Goal: Task Accomplishment & Management: Manage account settings

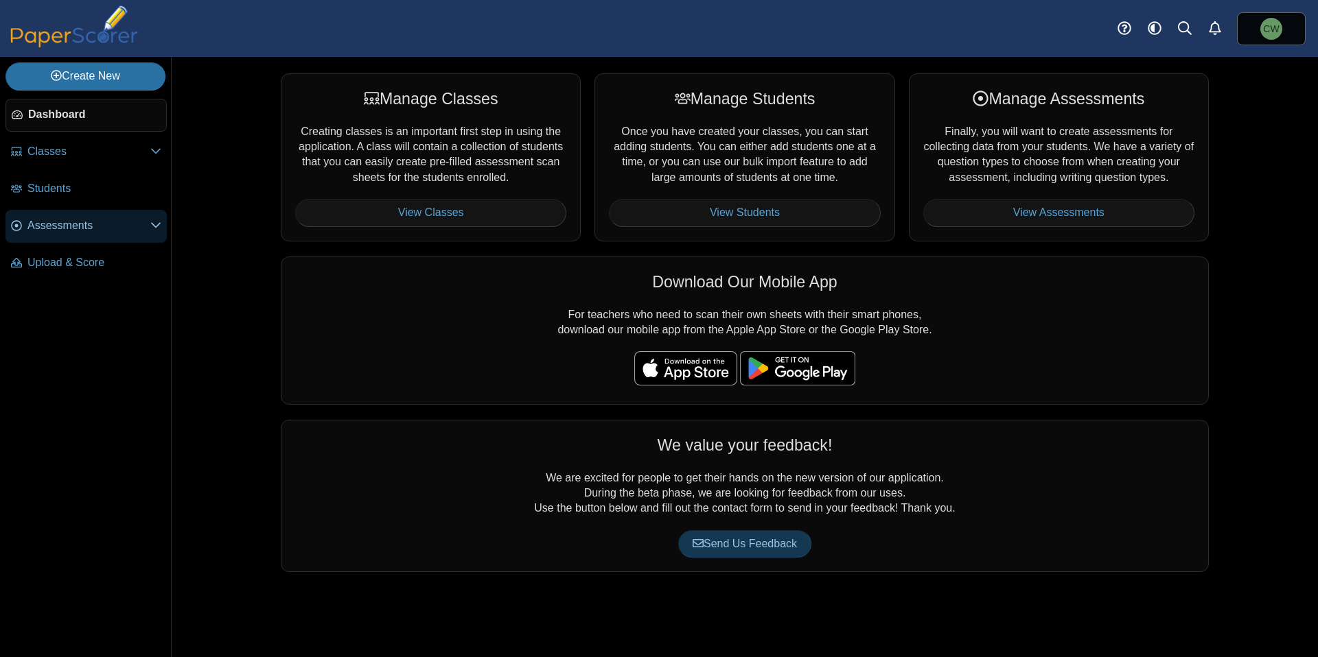
click at [62, 220] on span "Assessments" at bounding box center [88, 225] width 123 height 15
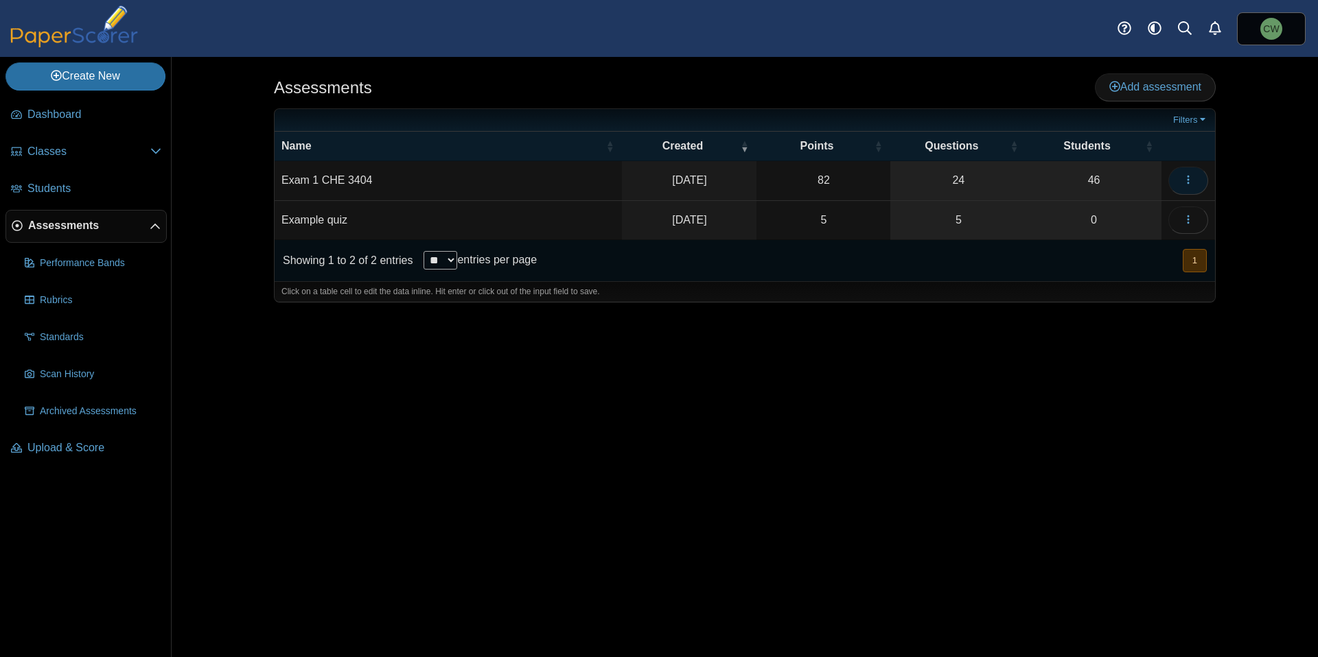
click at [1187, 177] on use "button" at bounding box center [1188, 180] width 2 height 9
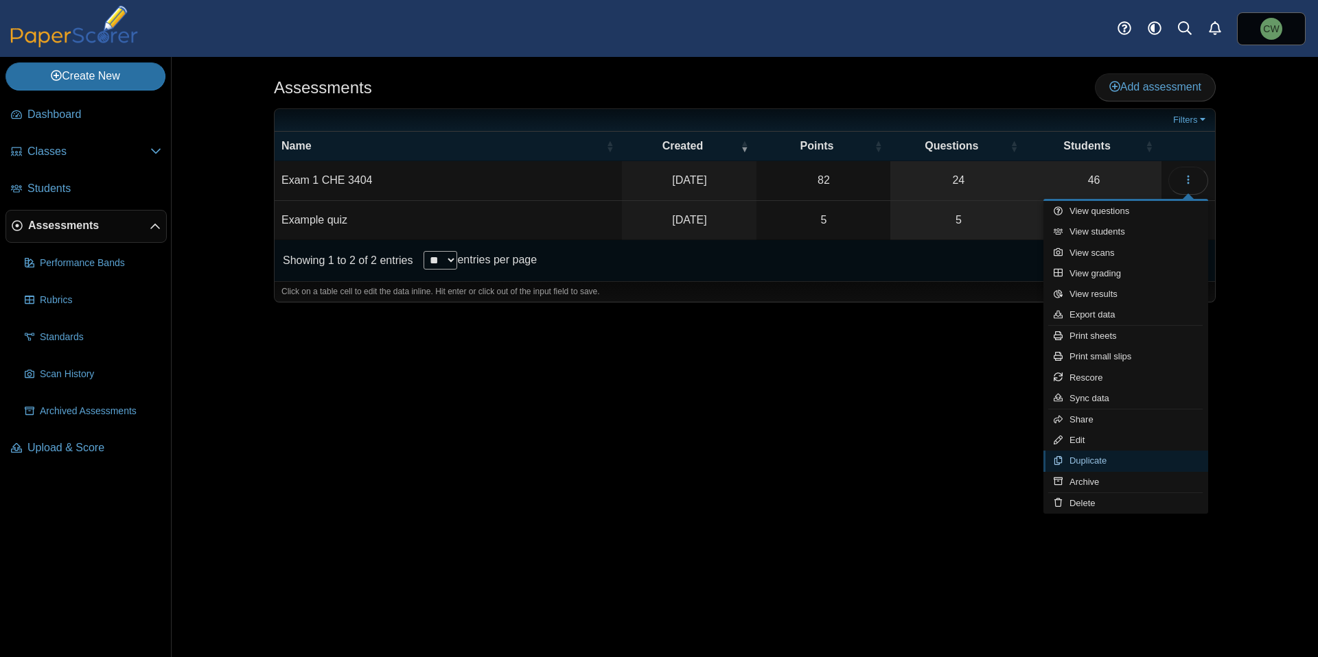
click at [1121, 467] on link "Duplicate" at bounding box center [1125, 461] width 165 height 21
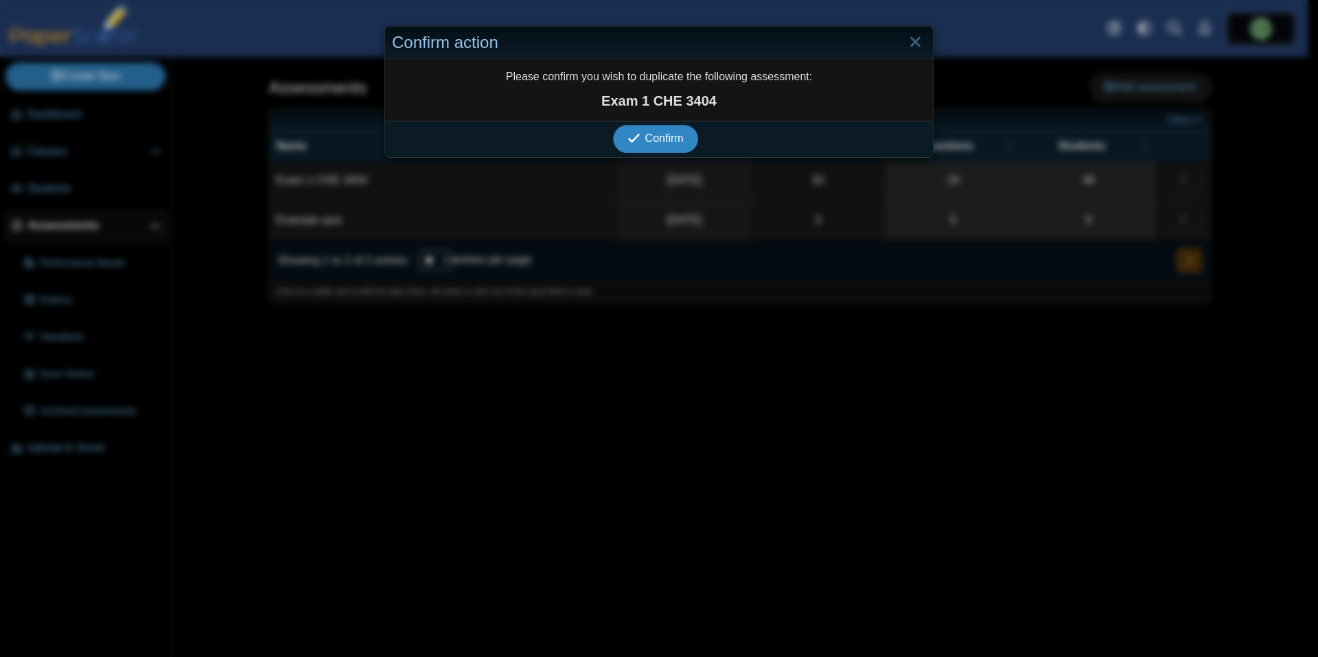
click at [638, 135] on icon "submit" at bounding box center [635, 138] width 17 height 15
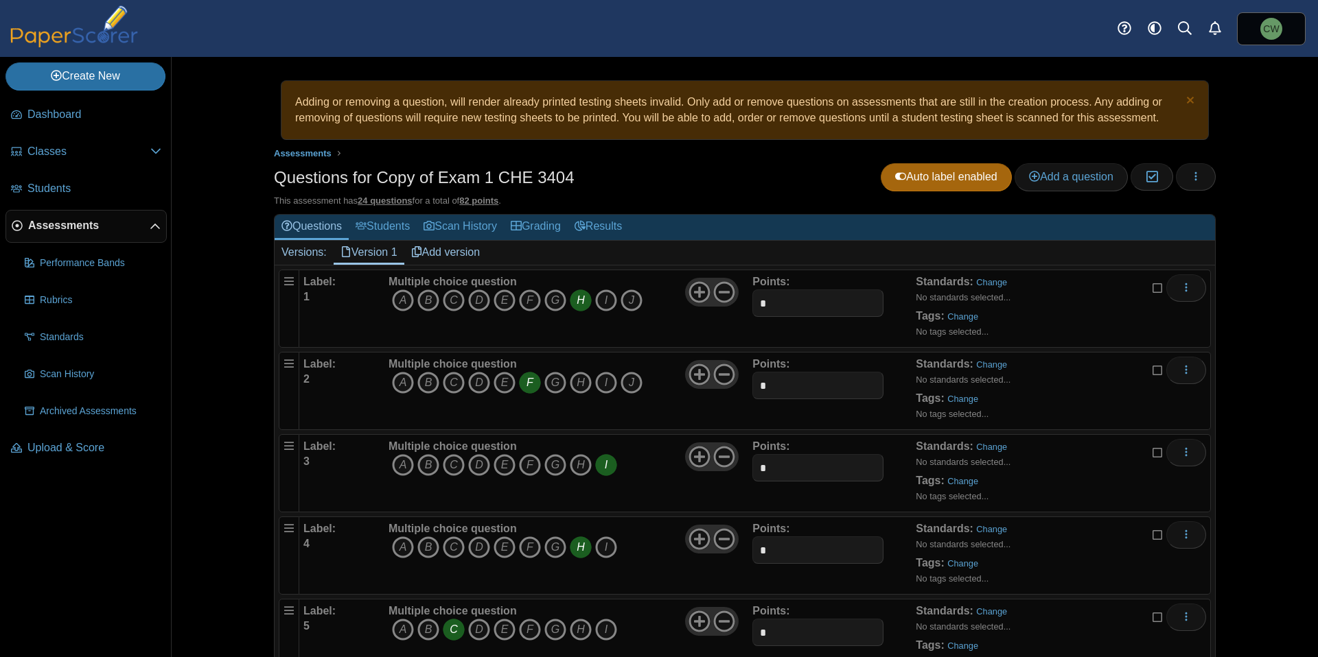
click at [478, 174] on h1 "Questions for Copy of Exam 1 CHE 3404" at bounding box center [424, 177] width 301 height 23
click at [1193, 178] on icon "button" at bounding box center [1195, 176] width 11 height 11
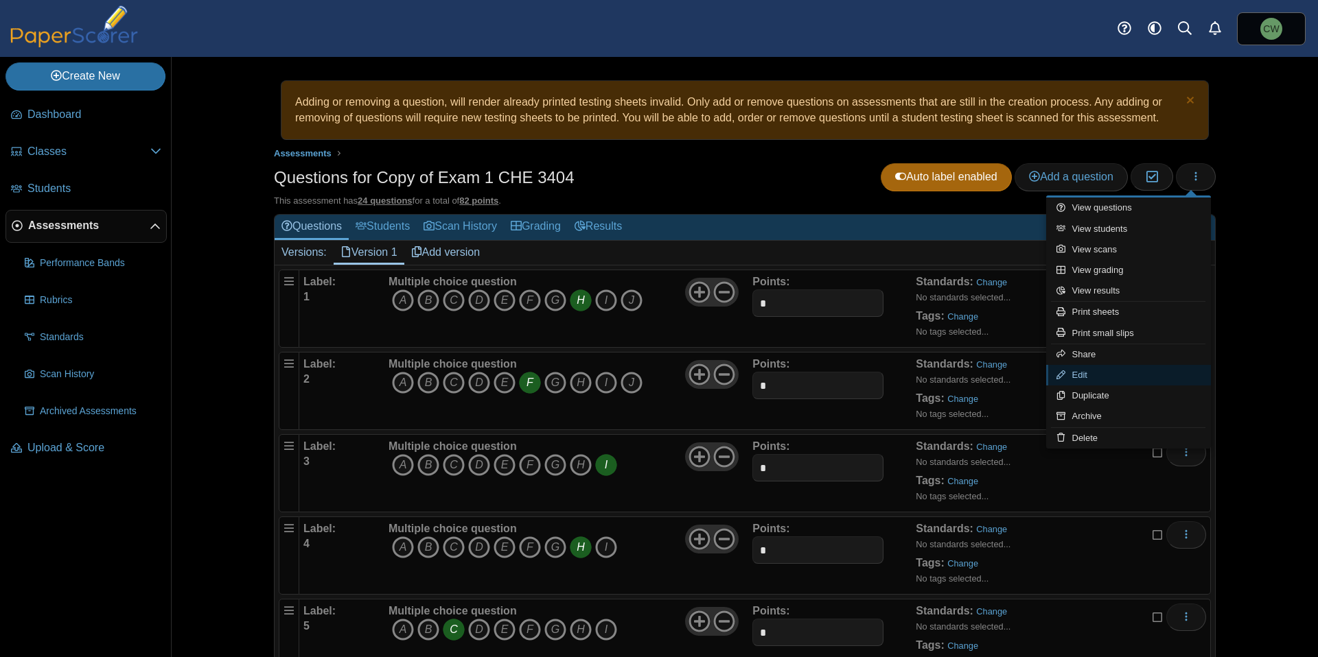
click at [1106, 374] on link "Edit" at bounding box center [1128, 375] width 165 height 21
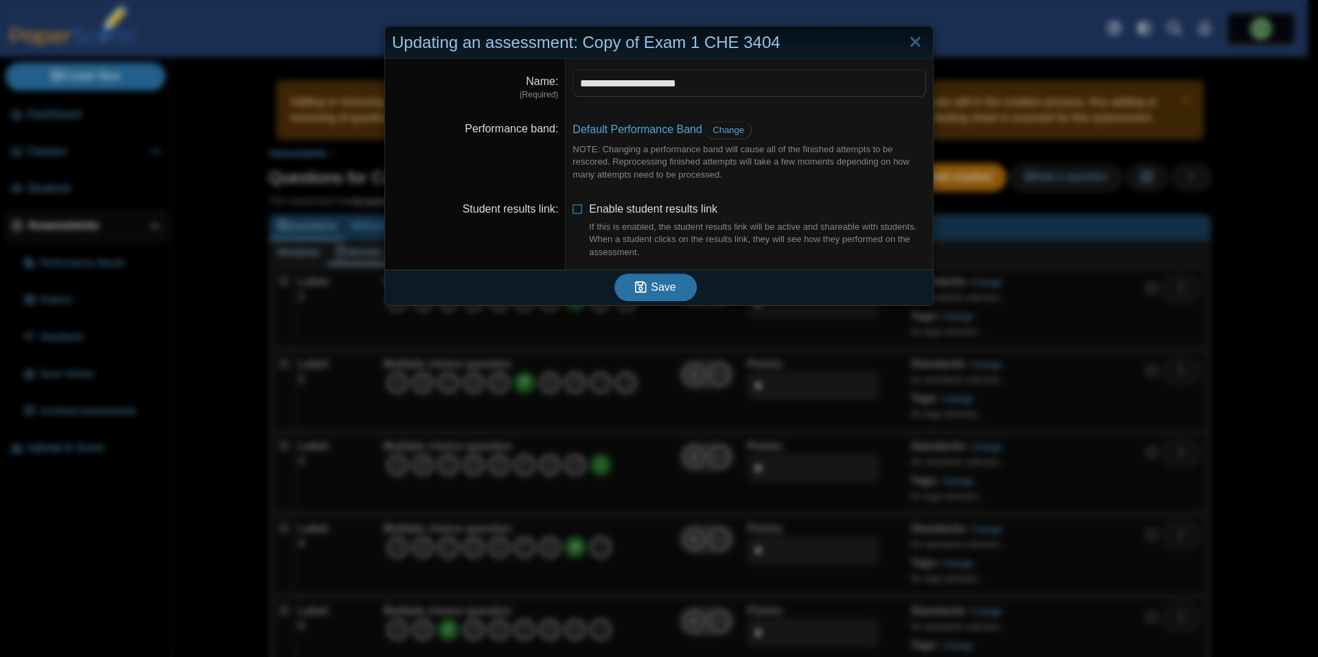
drag, startPoint x: 617, startPoint y: 85, endPoint x: 460, endPoint y: 86, distance: 157.2
click at [460, 86] on dl "**********" at bounding box center [659, 85] width 548 height 52
click at [730, 91] on input "**********" at bounding box center [748, 82] width 353 height 27
type input "**********"
click at [642, 213] on span "Enable student results link If this is enabled, the student results link will b…" at bounding box center [757, 231] width 337 height 56
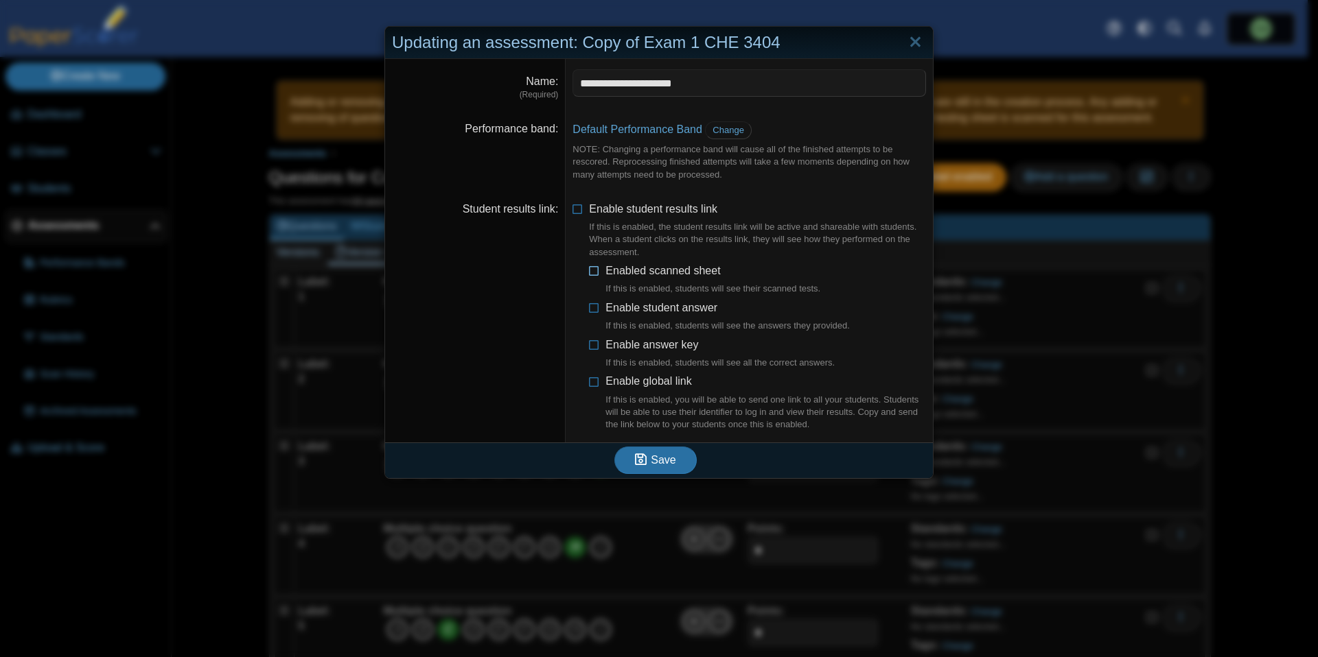
click at [666, 272] on span "Enabled scanned sheet If this is enabled, students will see their scanned tests." at bounding box center [712, 280] width 215 height 31
click at [660, 318] on label "Enable student answer If this is enabled, students will see the answers they pr…" at bounding box center [727, 317] width 244 height 32
click at [660, 458] on span "Save" at bounding box center [663, 460] width 25 height 12
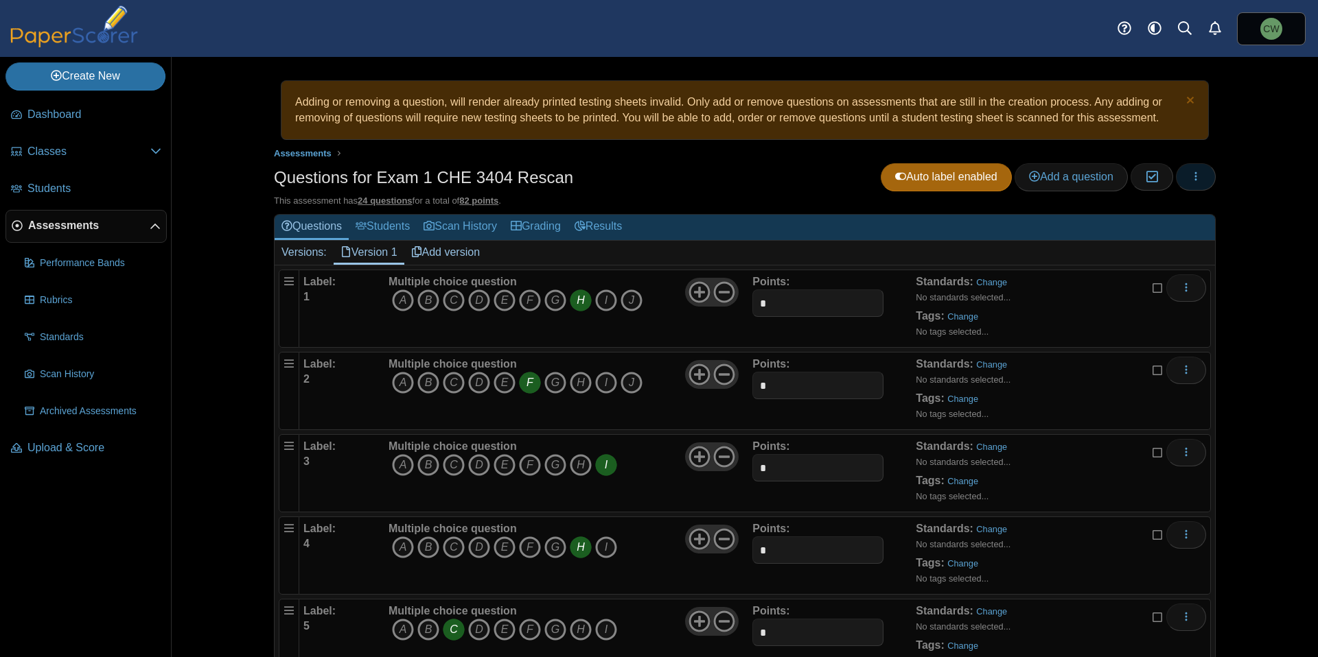
click at [1195, 178] on icon "button" at bounding box center [1195, 176] width 11 height 11
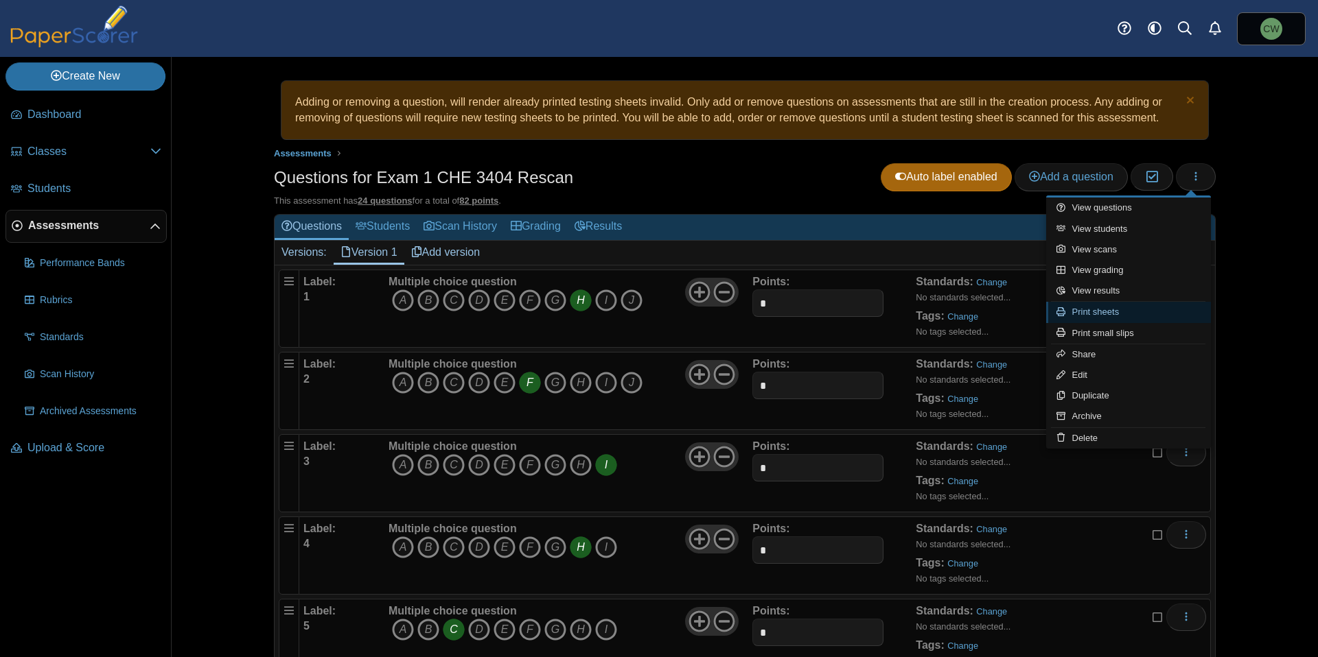
click at [1121, 313] on link "Print sheets" at bounding box center [1128, 312] width 165 height 21
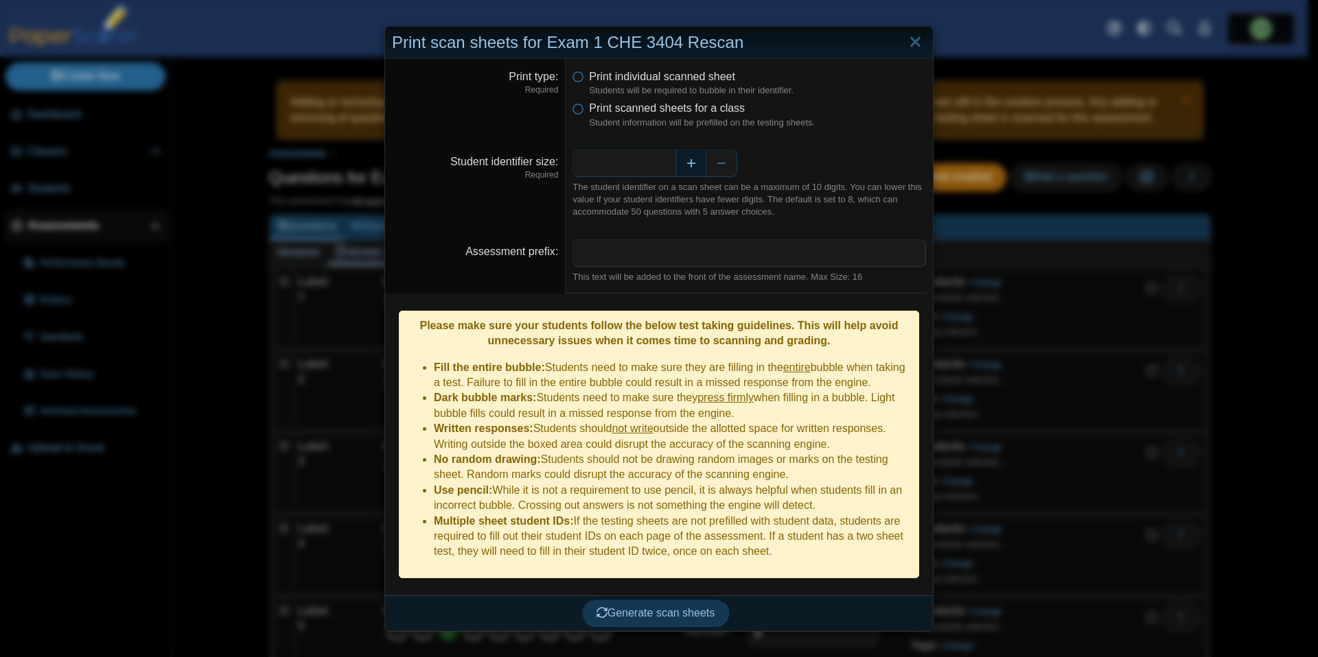
click at [692, 161] on button "Increase" at bounding box center [690, 163] width 31 height 27
type input "*"
click at [616, 252] on input "Assessment prefix" at bounding box center [748, 253] width 353 height 27
type input "*"
click at [641, 607] on span "Generate scan sheets" at bounding box center [655, 613] width 119 height 12
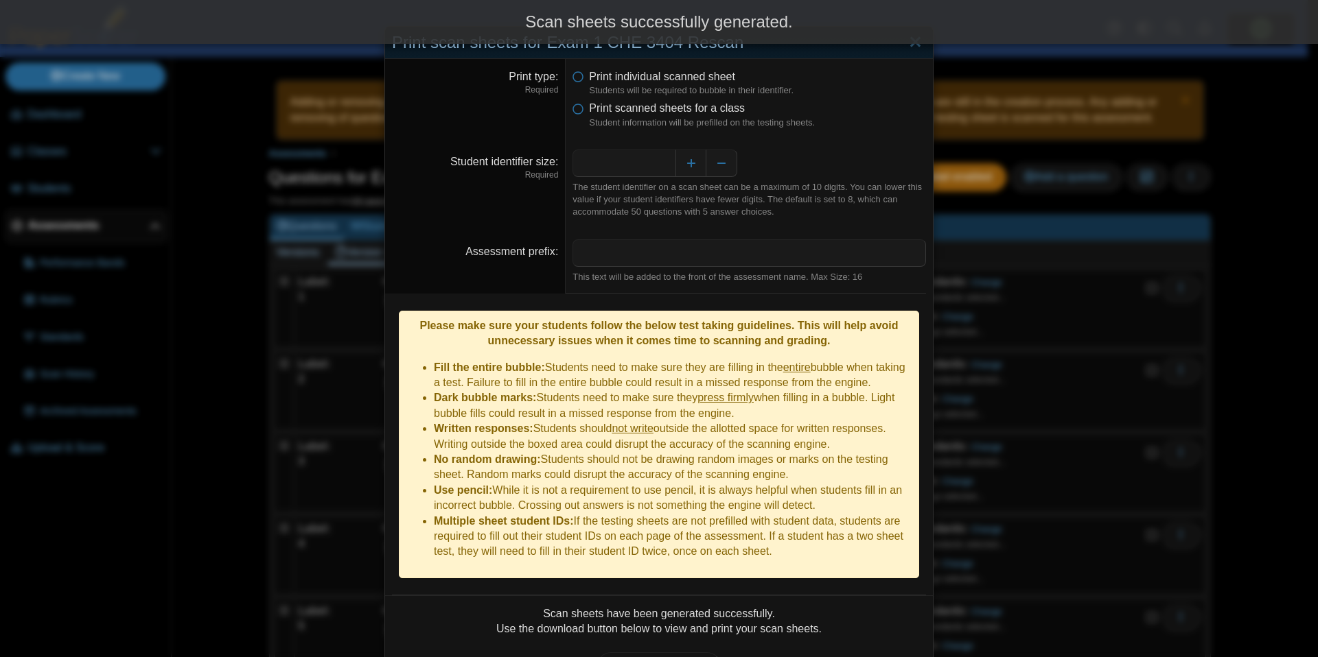
scroll to position [70, 0]
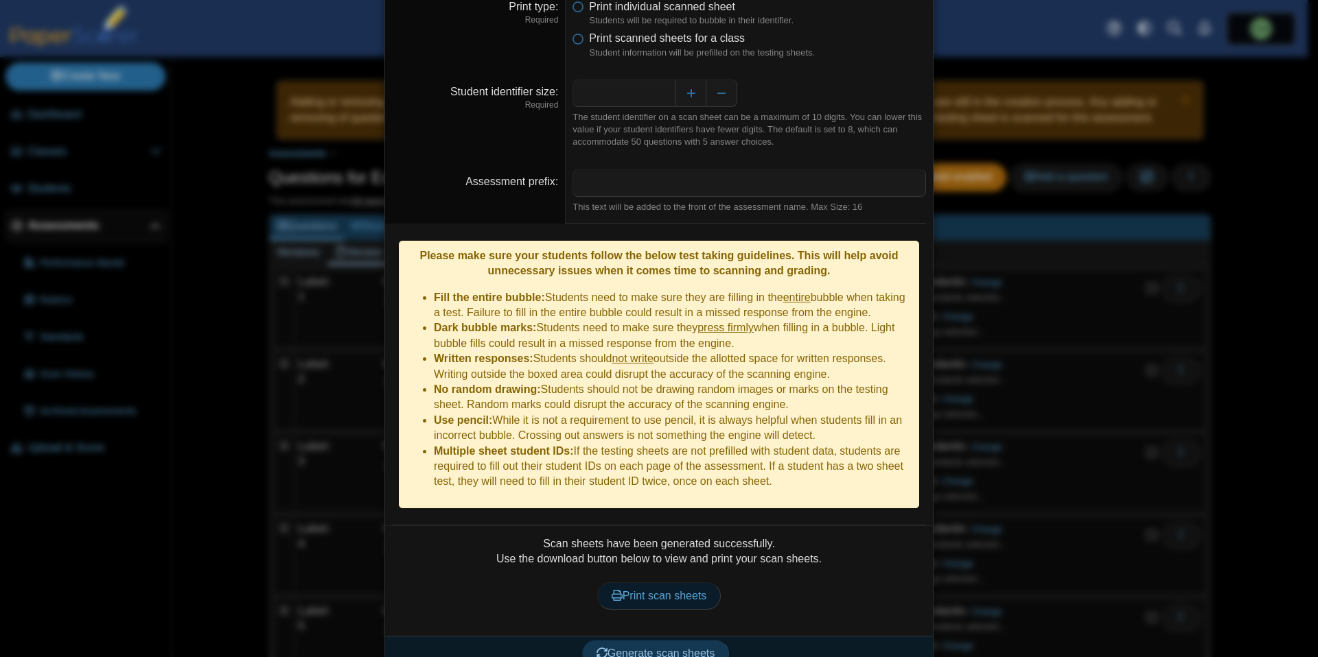
click at [649, 590] on span "Print scan sheets" at bounding box center [658, 596] width 95 height 12
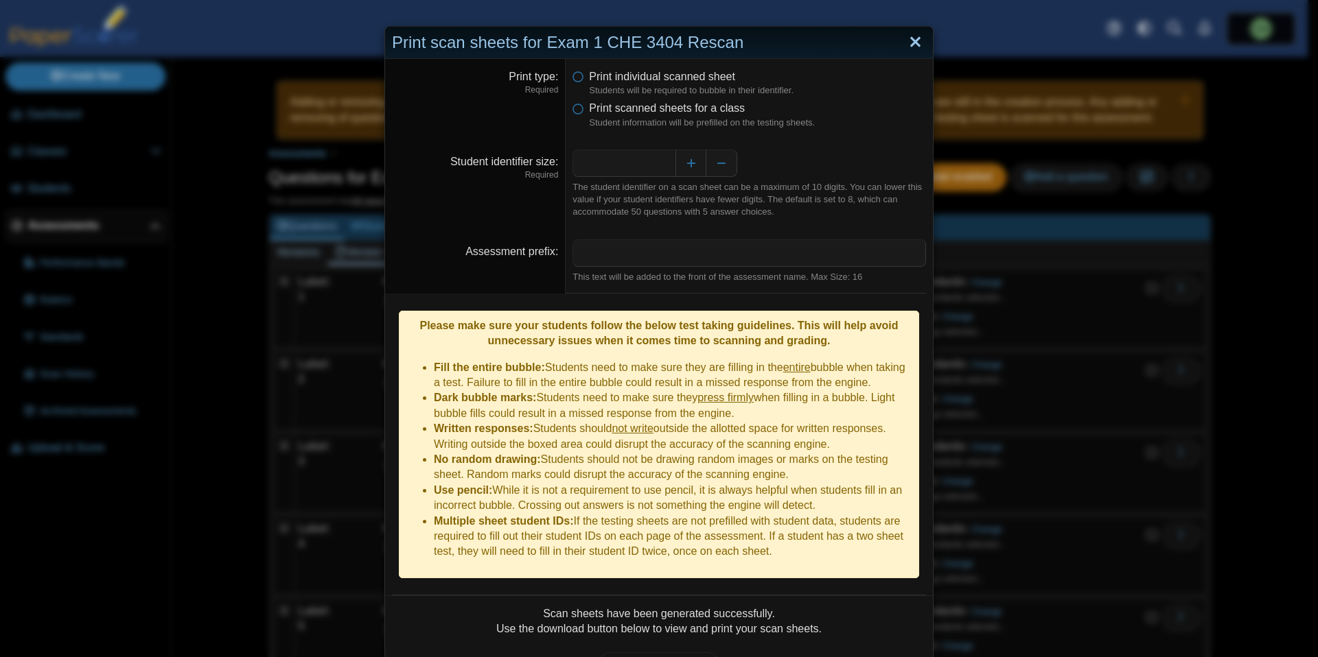
click at [905, 38] on link "Close" at bounding box center [915, 42] width 21 height 23
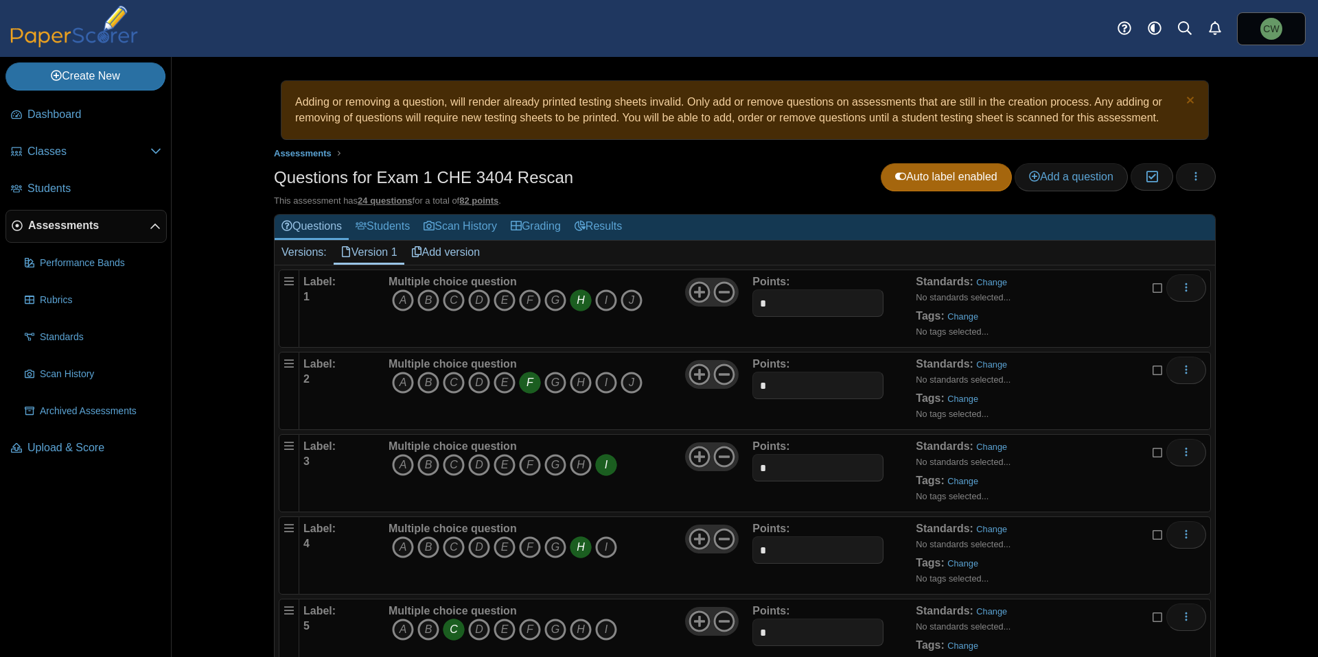
click at [75, 468] on ul "Dashboard Classes" at bounding box center [85, 284] width 171 height 382
click at [78, 452] on span "Upload & Score" at bounding box center [94, 448] width 134 height 15
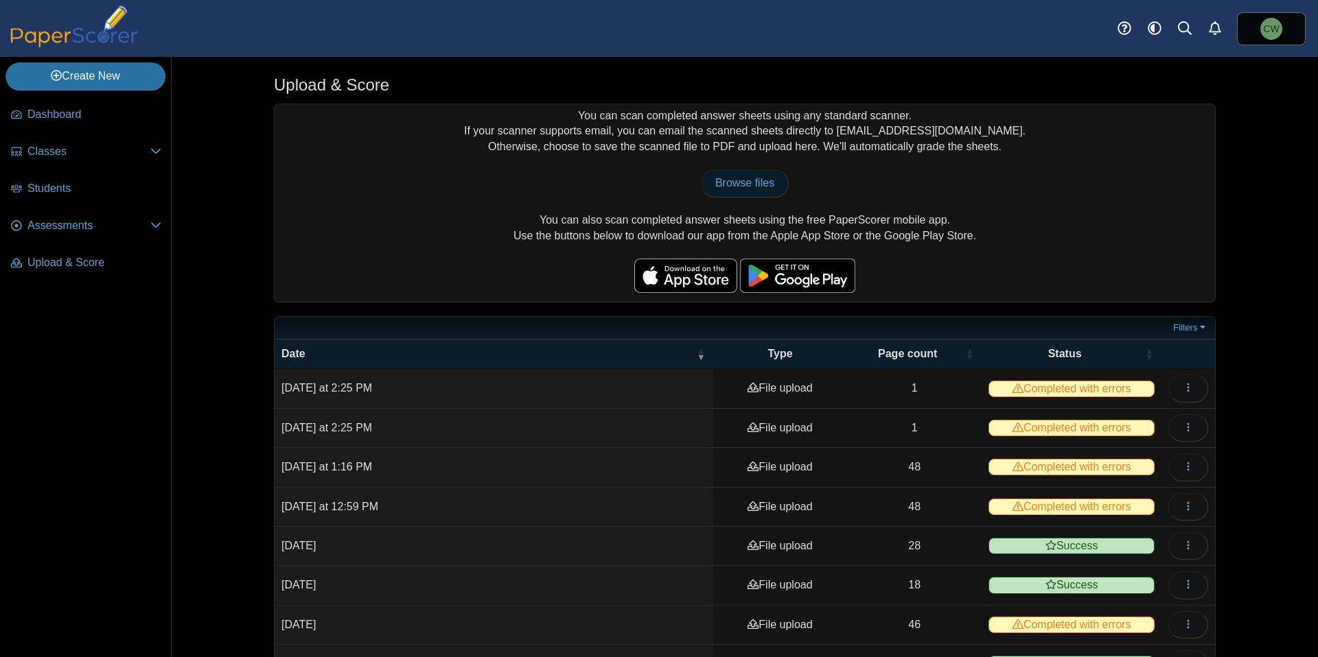
click at [769, 187] on link "Browse files" at bounding box center [745, 183] width 88 height 27
type input "**********"
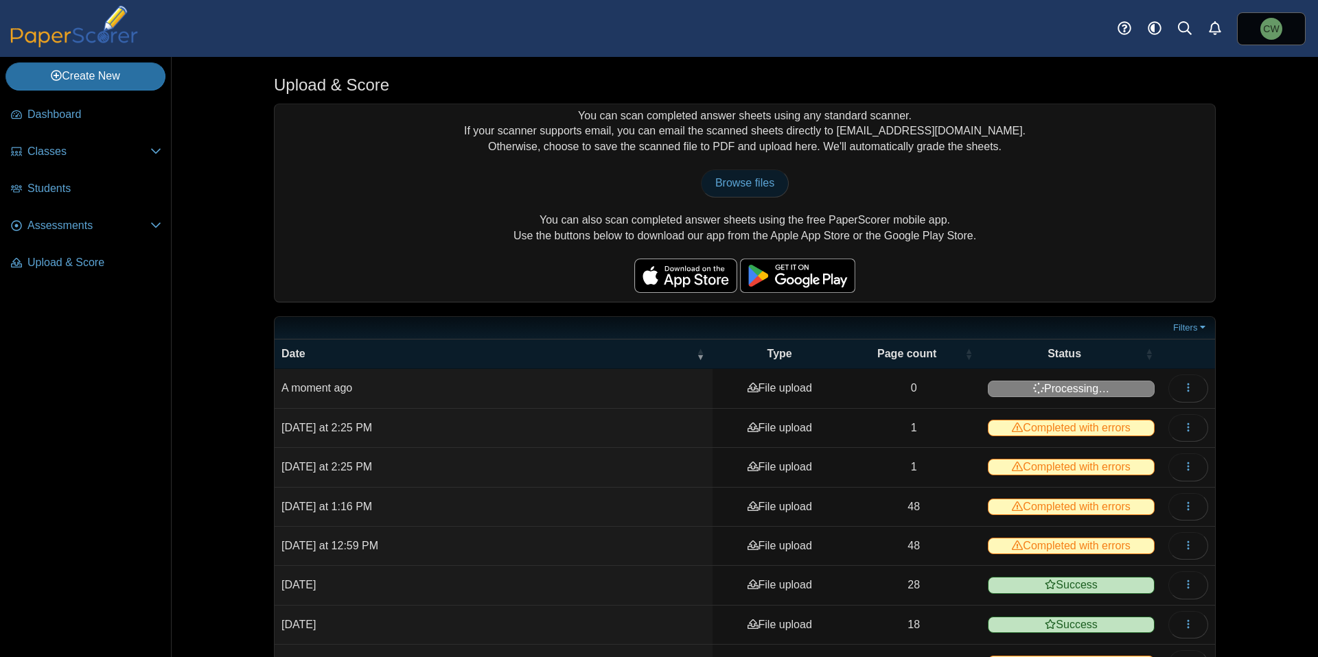
click at [742, 177] on span "Browse files" at bounding box center [744, 183] width 59 height 12
type input "**********"
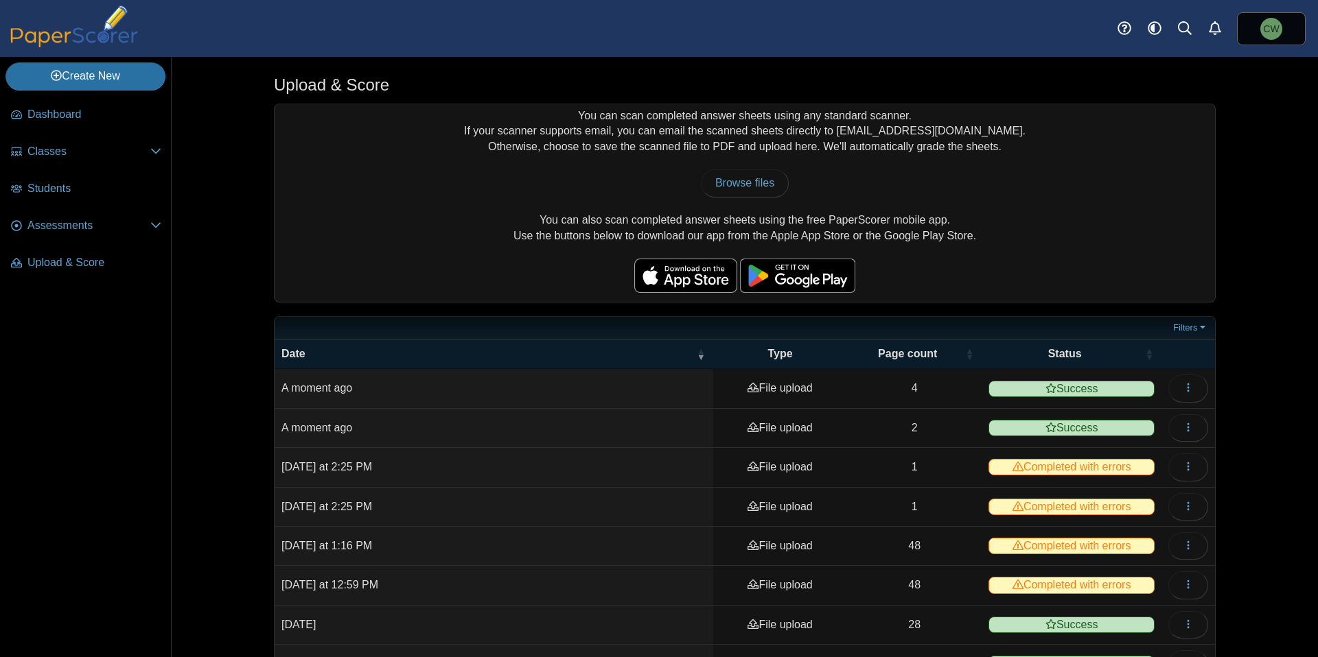
click at [1049, 426] on span "Success" at bounding box center [1071, 428] width 166 height 16
click at [1174, 428] on button "button" at bounding box center [1188, 428] width 40 height 27
click at [1112, 457] on link "View scanned pages" at bounding box center [1120, 458] width 165 height 21
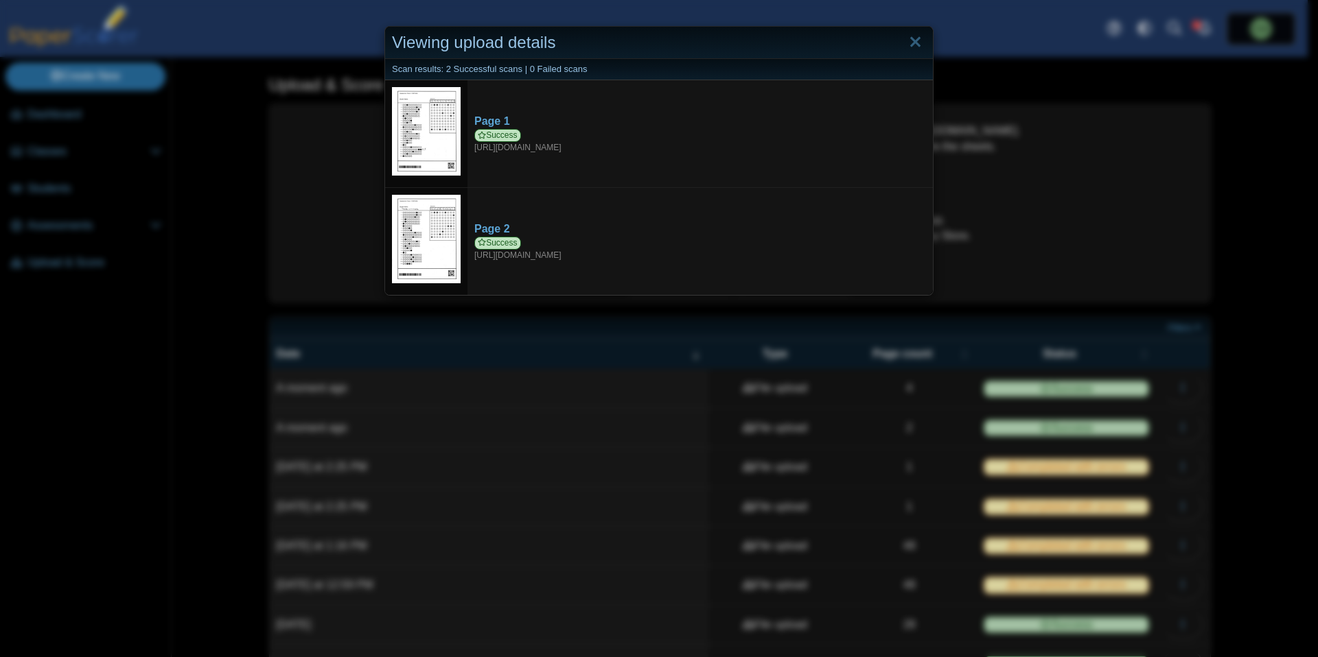
click at [203, 190] on div "Viewing upload details Scan results: 2 Successful scans | 0 Failed scans Page 1…" at bounding box center [659, 328] width 1318 height 657
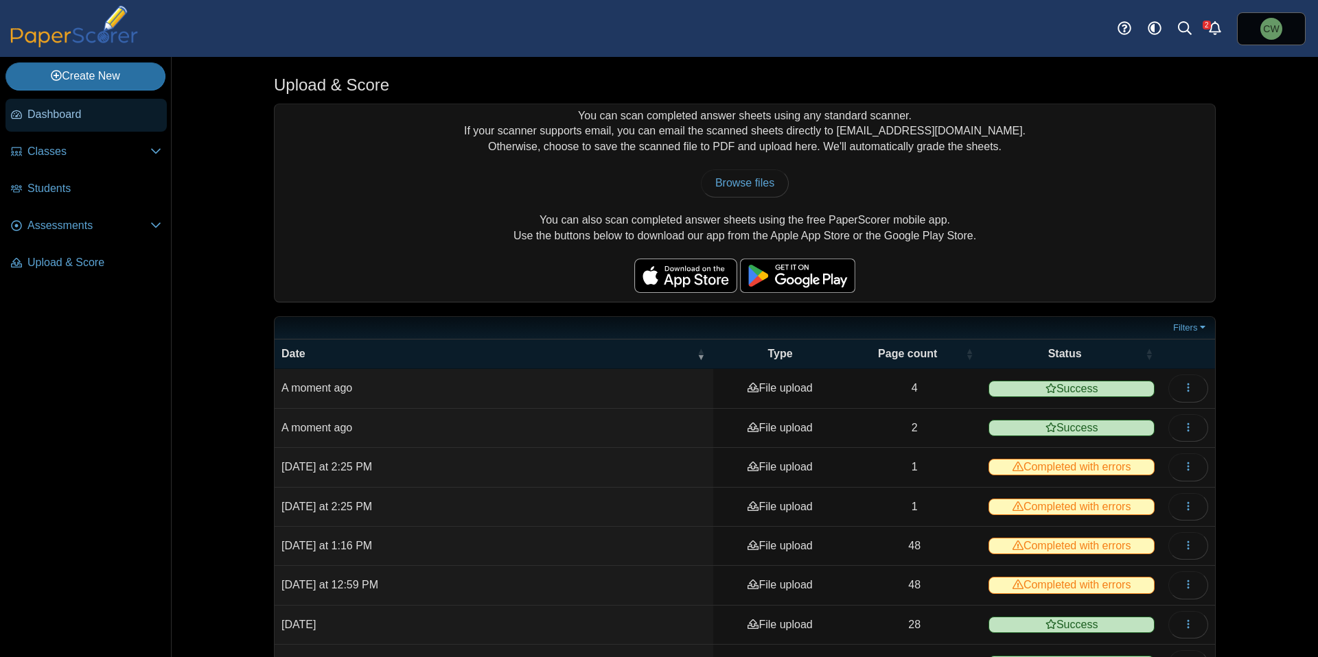
click at [58, 121] on span "Dashboard" at bounding box center [94, 114] width 134 height 15
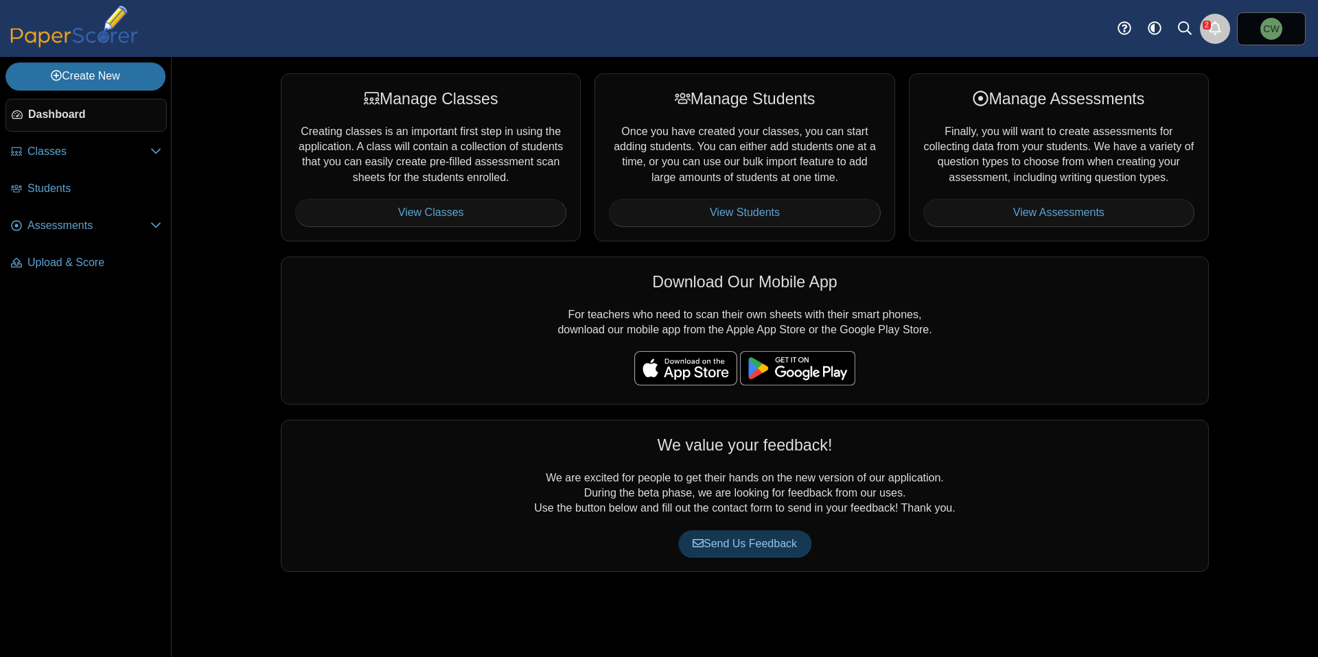
click at [1217, 21] on icon "Alerts" at bounding box center [1215, 28] width 14 height 14
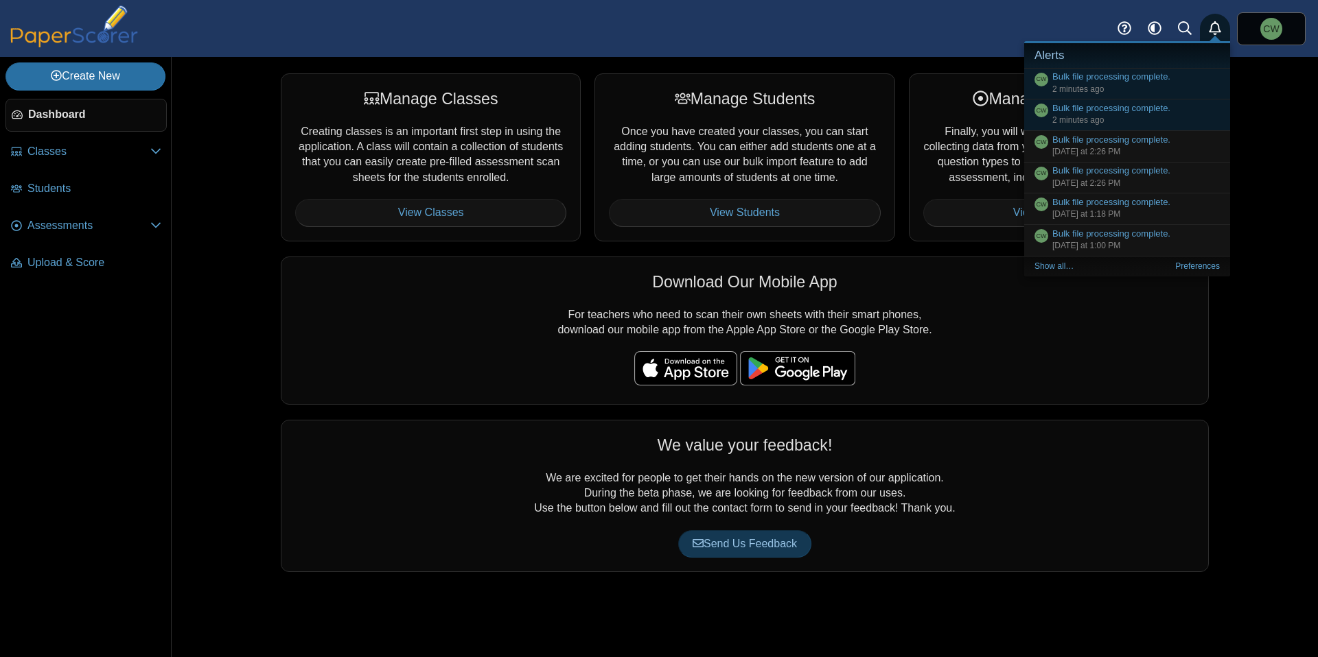
click at [222, 135] on div "Manage Classes Creating classes is an important first step in using the applica…" at bounding box center [745, 357] width 1146 height 601
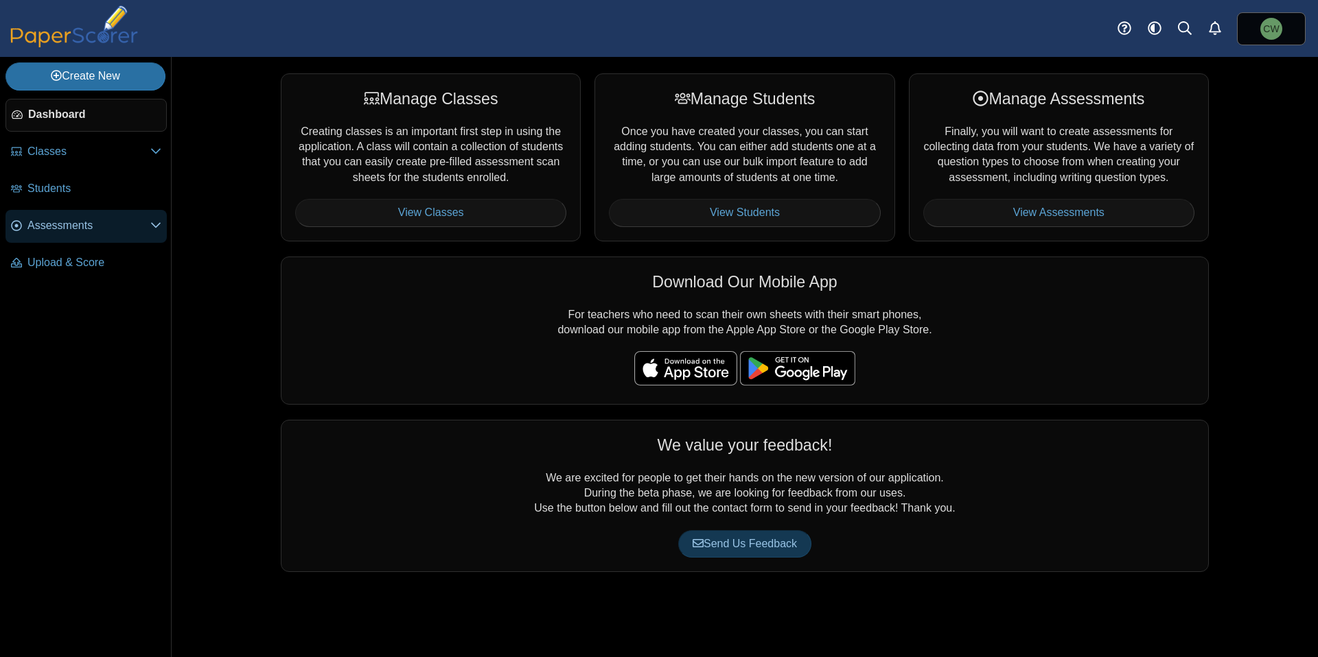
click at [40, 226] on span "Assessments" at bounding box center [88, 225] width 123 height 15
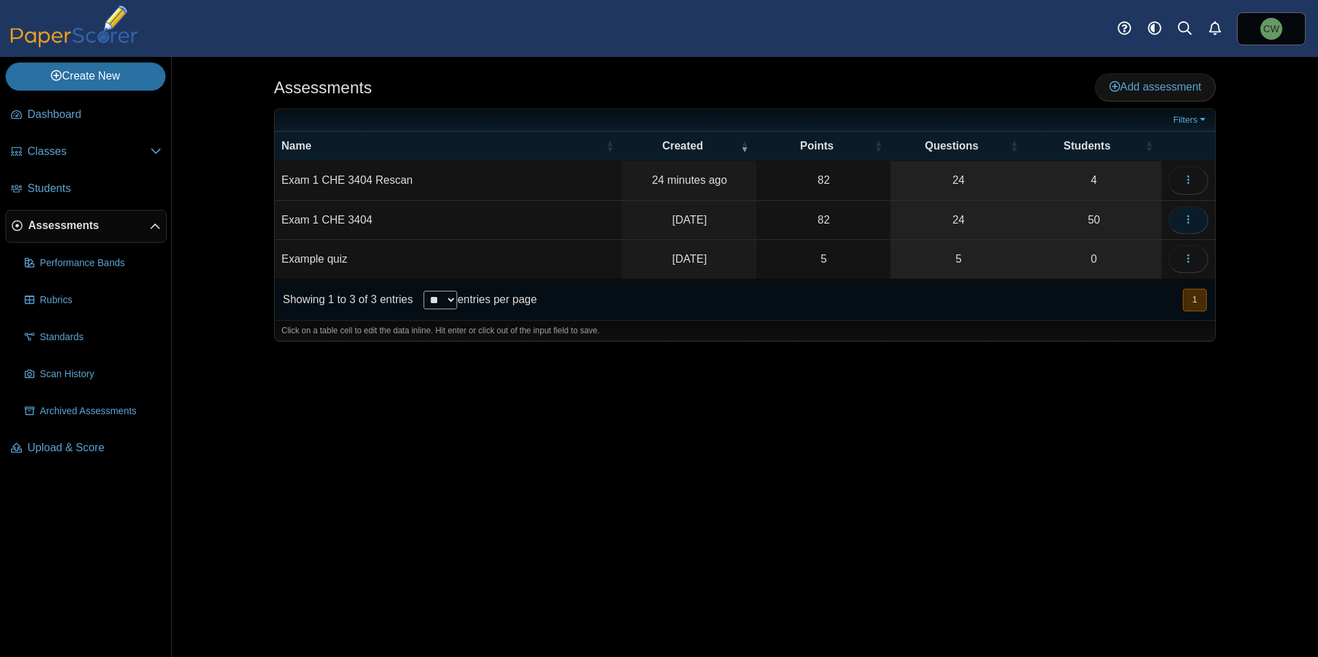
click at [1199, 217] on button "button" at bounding box center [1188, 220] width 40 height 27
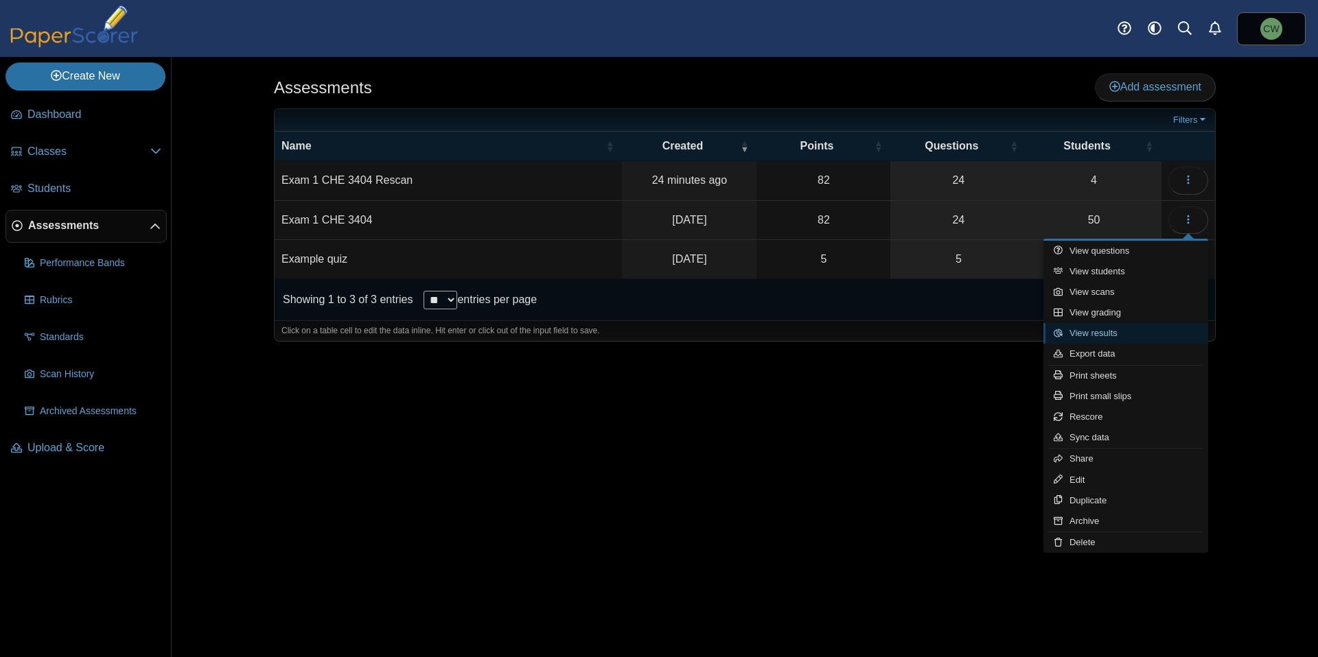
click at [1115, 337] on link "View results" at bounding box center [1125, 333] width 165 height 21
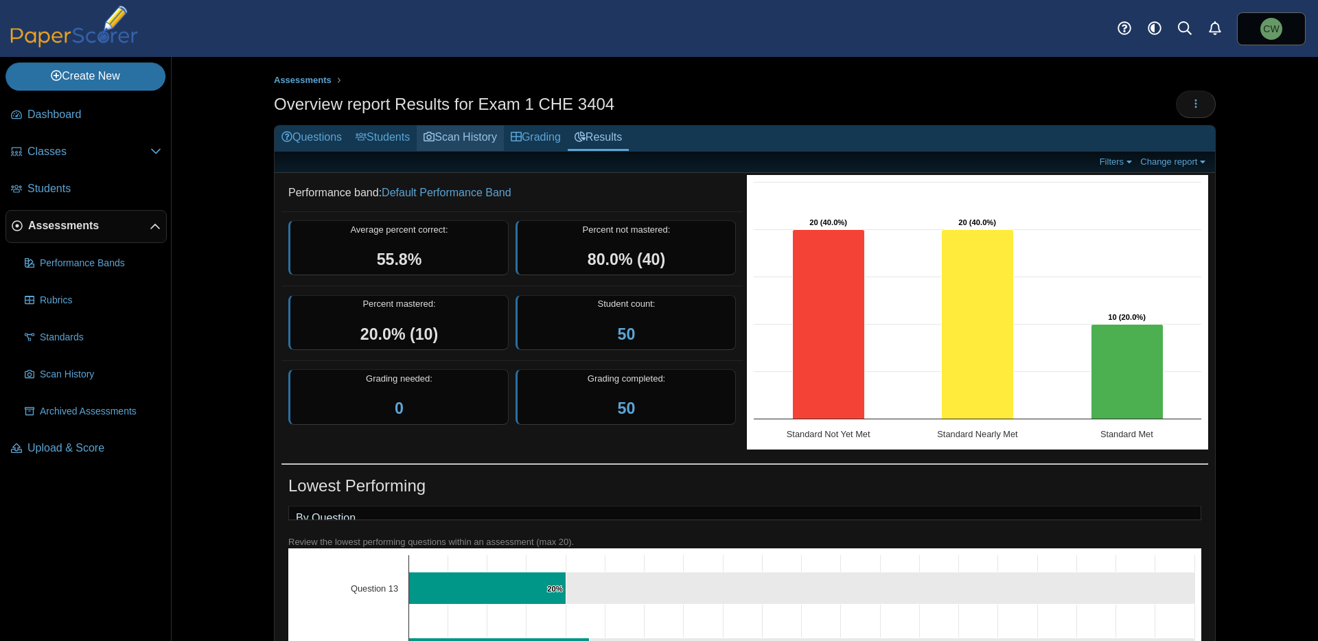
click at [455, 131] on link "Scan History" at bounding box center [460, 138] width 87 height 25
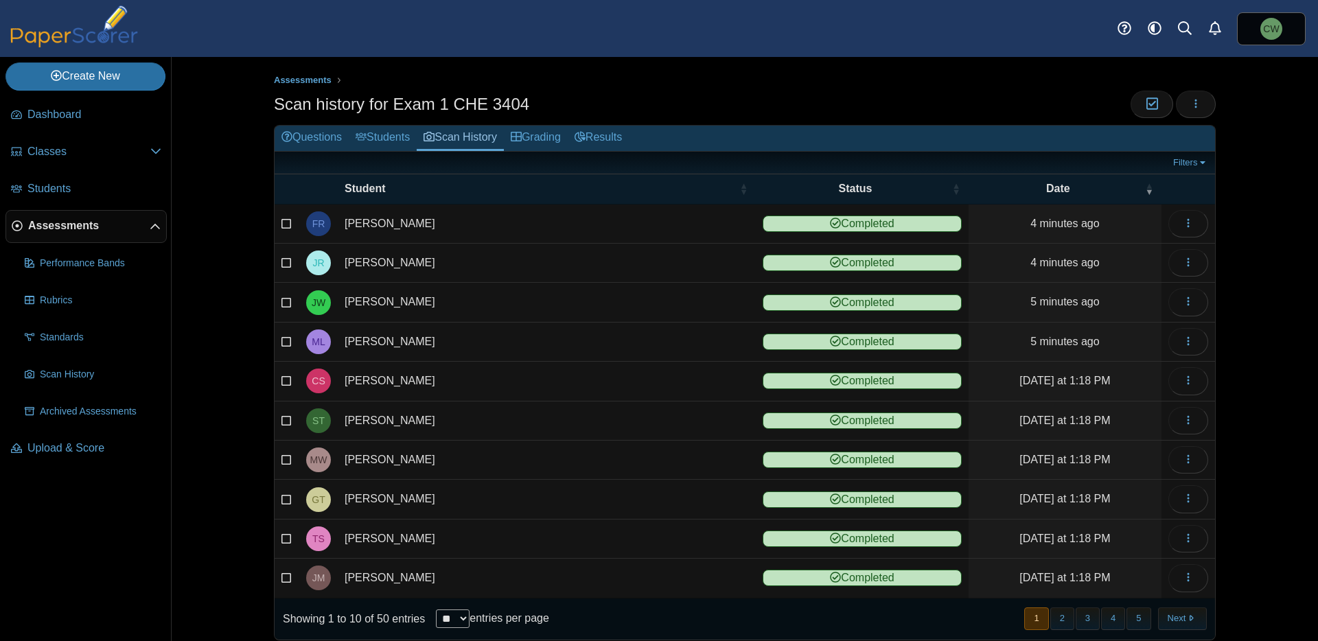
click at [535, 135] on link "Grading" at bounding box center [536, 138] width 64 height 25
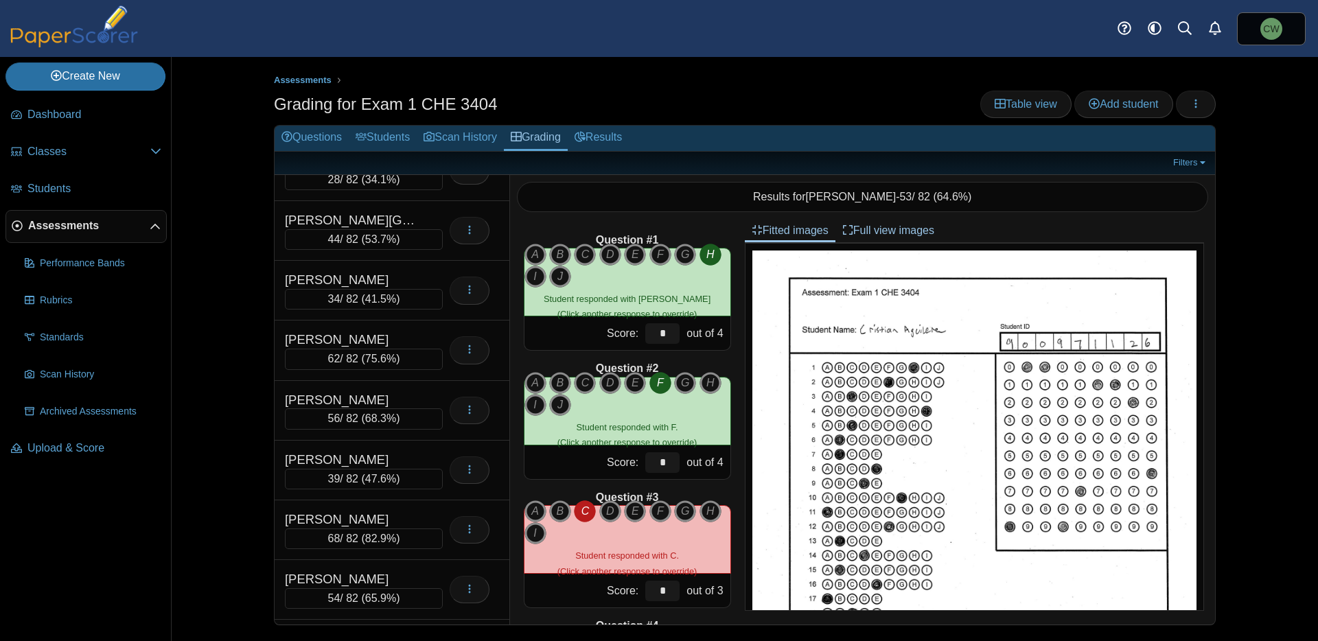
scroll to position [885, 0]
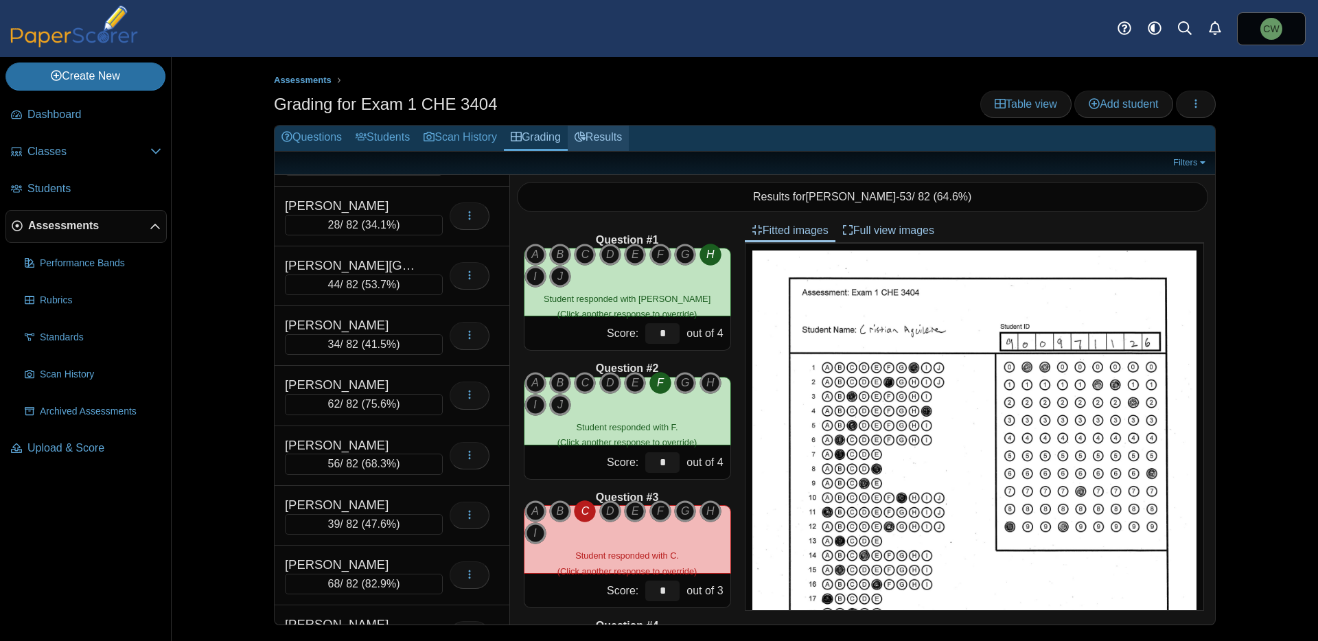
click at [585, 138] on use at bounding box center [579, 137] width 11 height 10
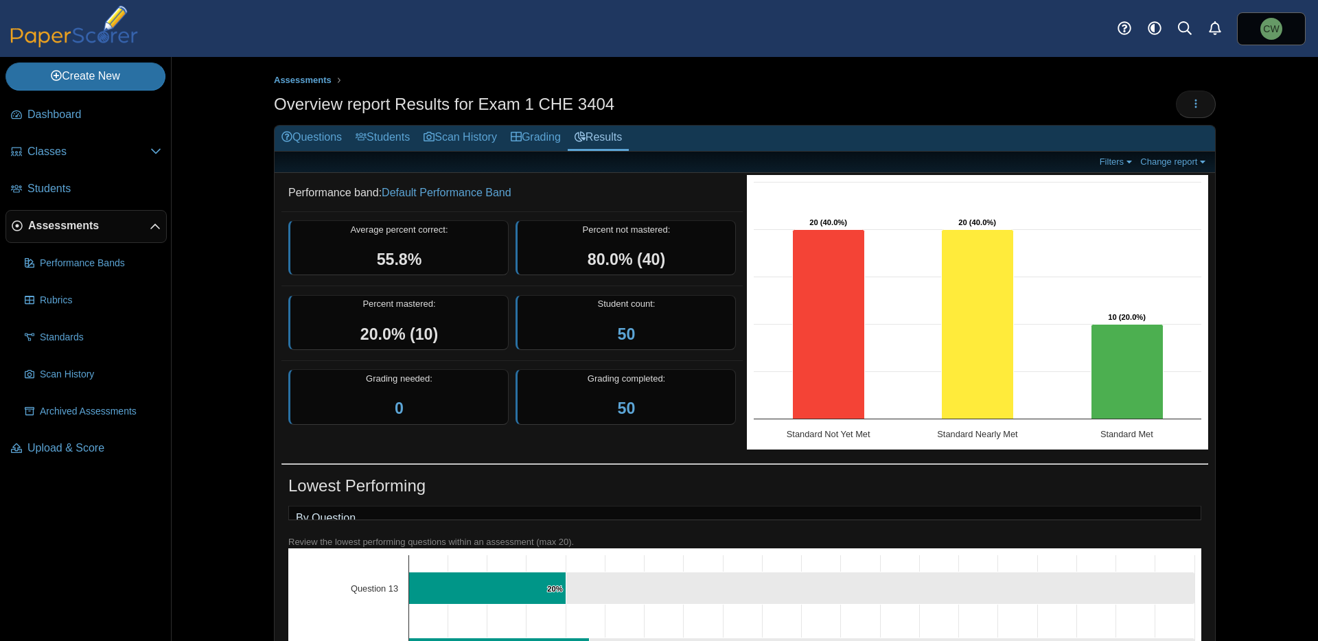
click at [1209, 113] on div "Loading…" at bounding box center [1196, 104] width 40 height 27
click at [1195, 103] on use "button" at bounding box center [1196, 103] width 2 height 9
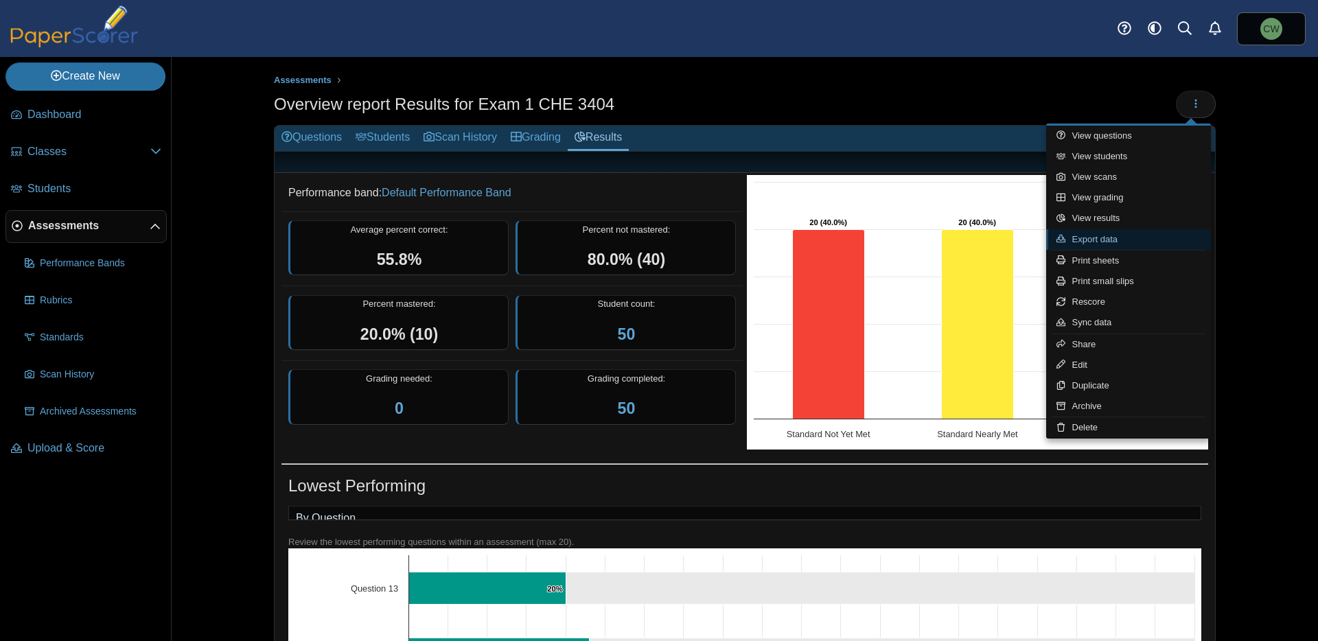
click at [1114, 232] on link "Export data" at bounding box center [1128, 239] width 165 height 21
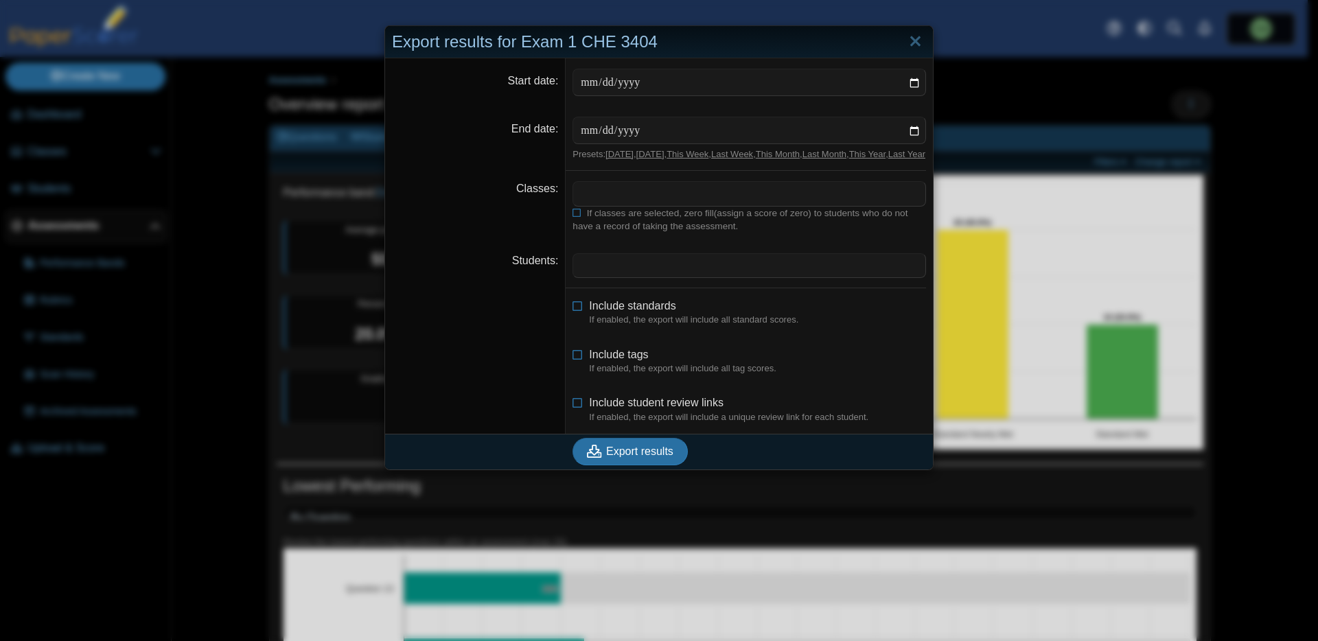
click at [602, 205] on span at bounding box center [749, 193] width 352 height 23
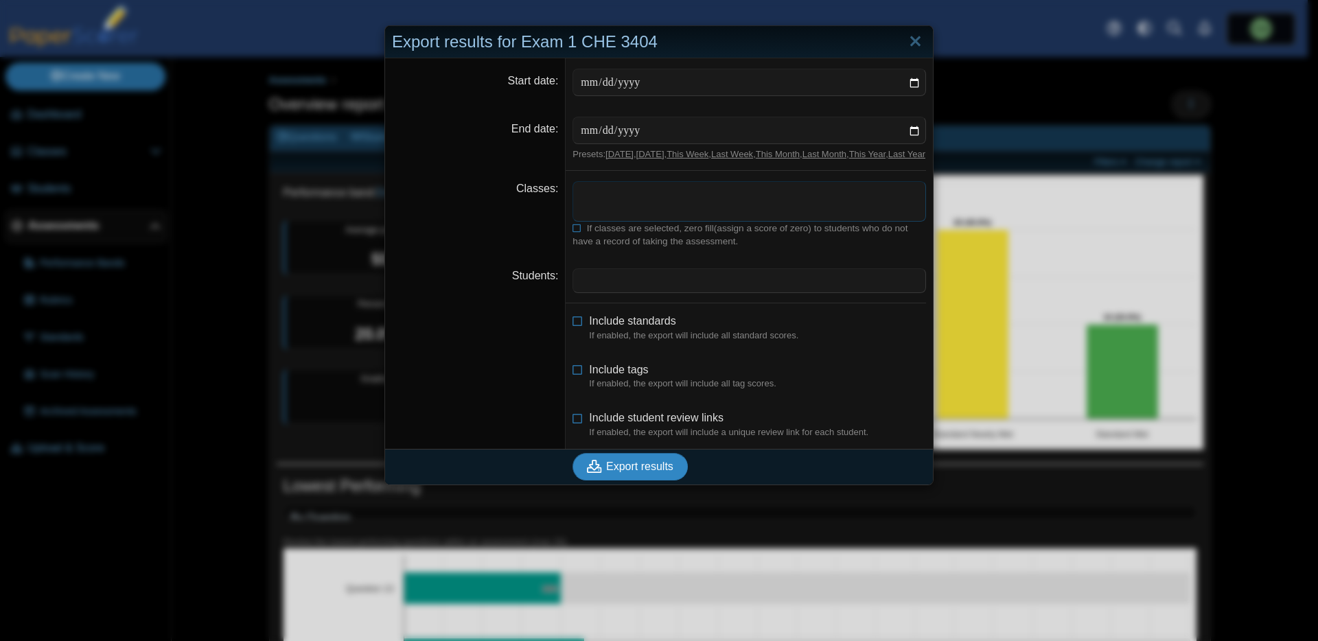
click at [596, 480] on button "Export results" at bounding box center [629, 466] width 115 height 27
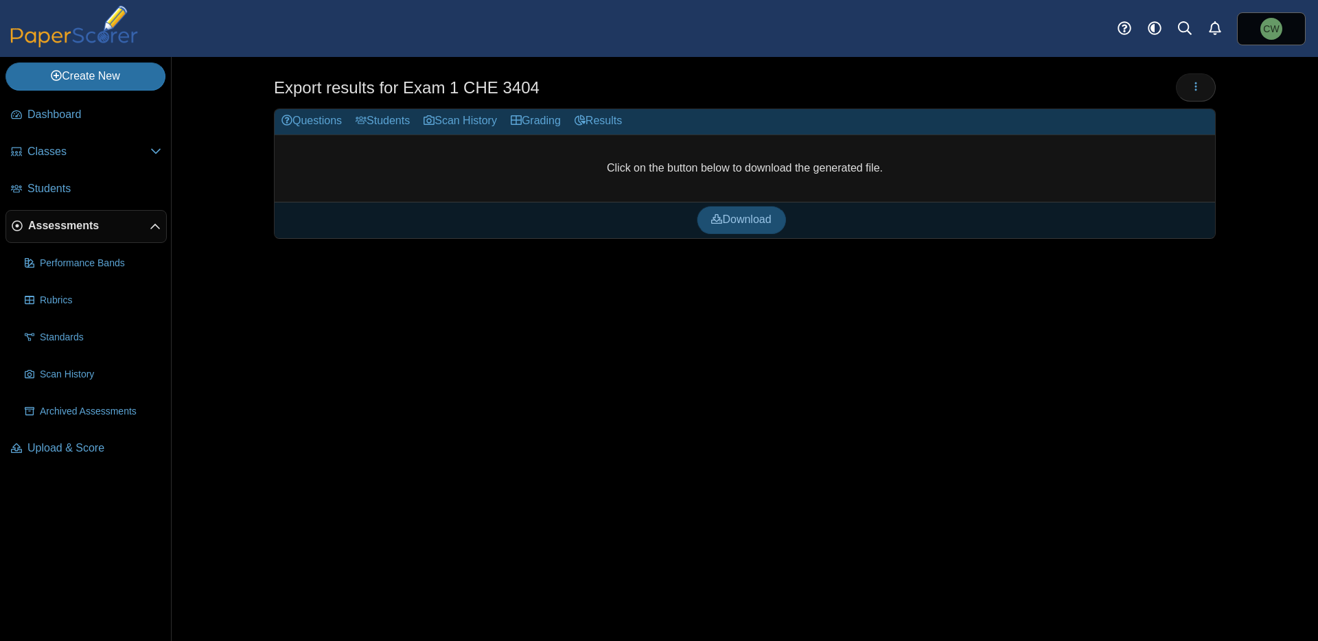
click at [770, 218] on span "Download" at bounding box center [741, 219] width 60 height 12
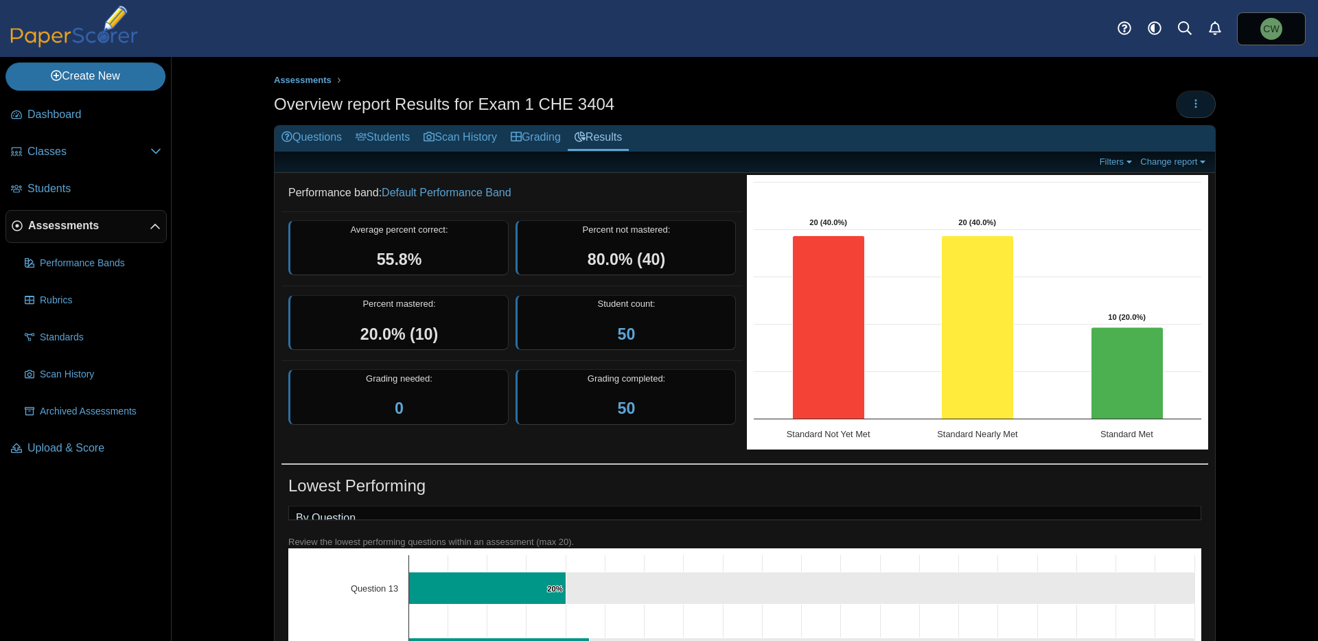
click at [1192, 111] on button "button" at bounding box center [1196, 104] width 40 height 27
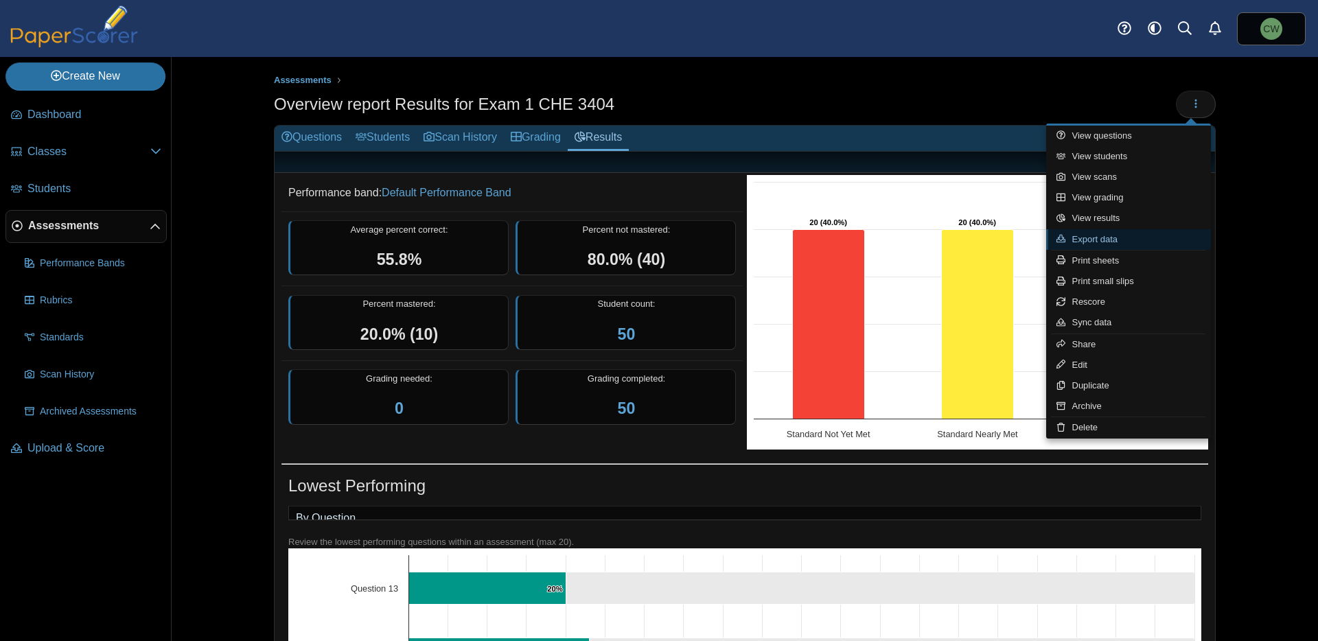
click at [1119, 237] on link "Export data" at bounding box center [1128, 239] width 165 height 21
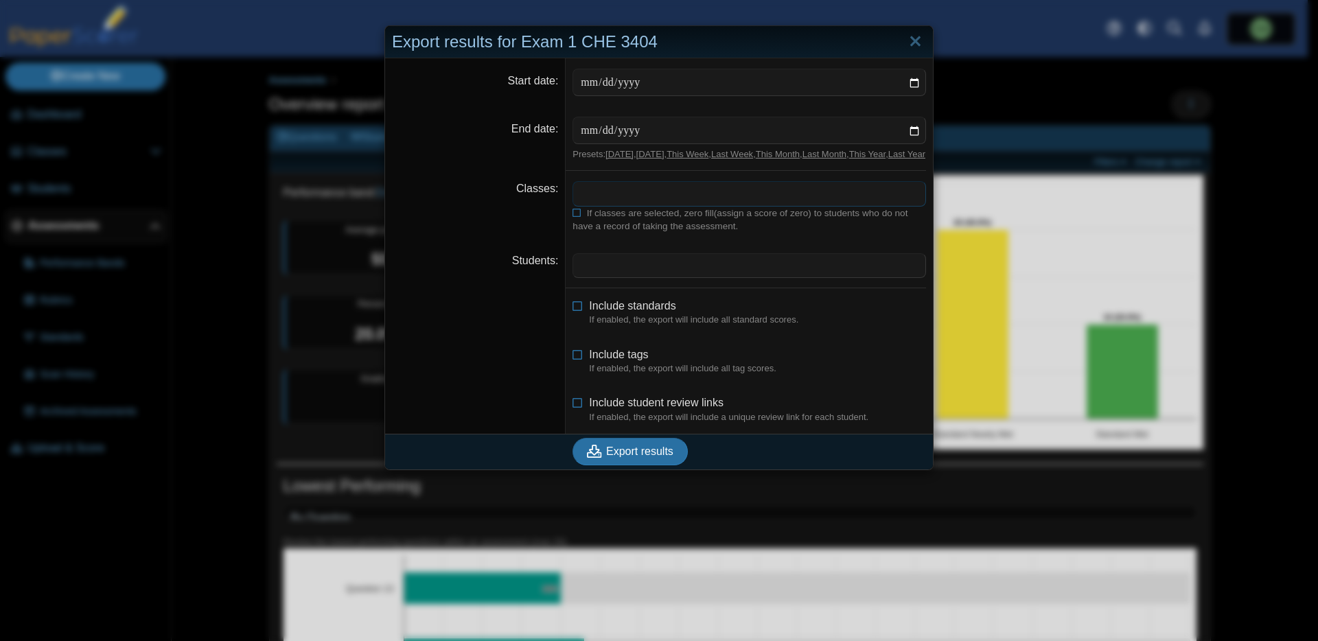
click at [626, 205] on span at bounding box center [749, 193] width 352 height 23
click at [635, 277] on span at bounding box center [749, 265] width 352 height 23
click at [622, 423] on dfn "If enabled, the export will include a unique review link for each student." at bounding box center [757, 416] width 337 height 12
click at [624, 408] on span "Include student review links" at bounding box center [656, 403] width 135 height 12
click at [628, 457] on span "Export results" at bounding box center [639, 451] width 67 height 12
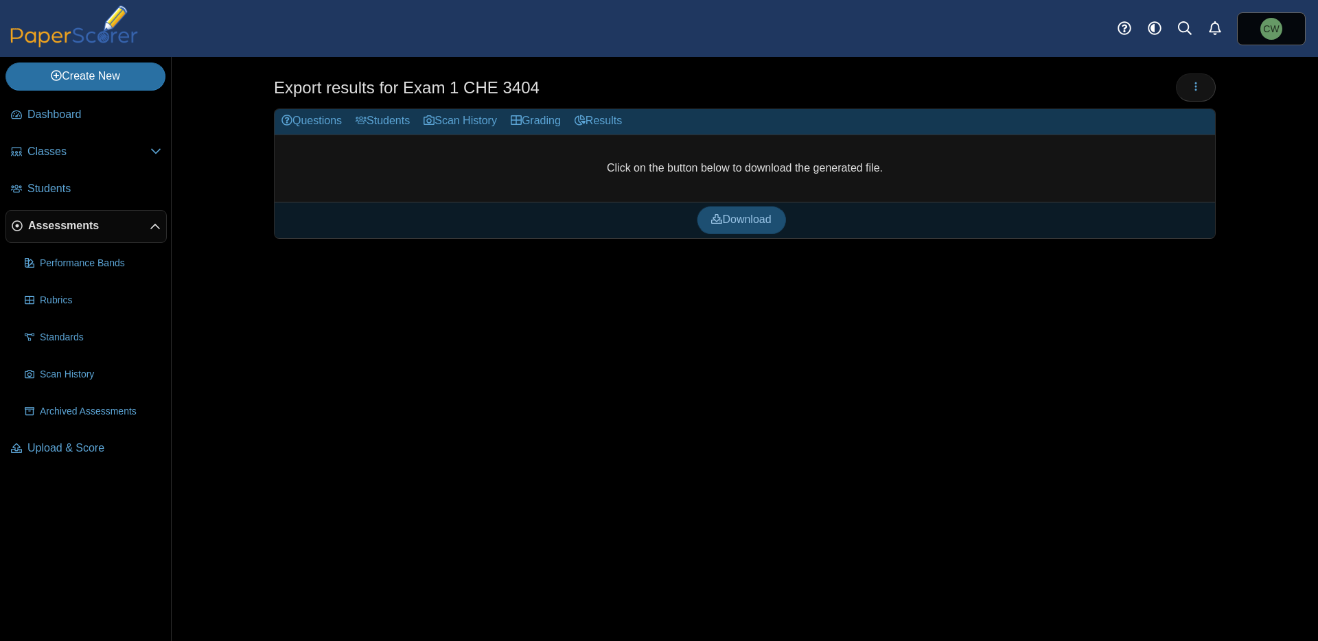
click at [745, 215] on span "Download" at bounding box center [741, 219] width 60 height 12
